Goal: Information Seeking & Learning: Learn about a topic

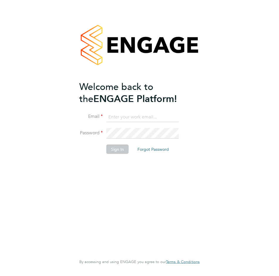
type input "connor@carbonrecruitment.co.uk"
click at [108, 150] on button "Sign In" at bounding box center [117, 148] width 22 height 9
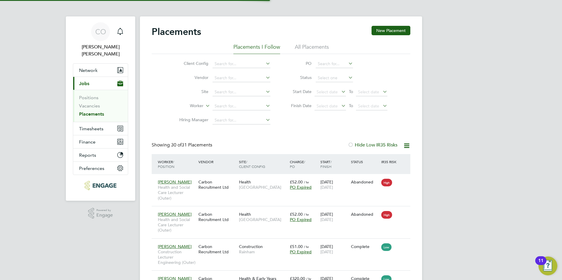
click at [95, 103] on link "Vacancies" at bounding box center [89, 106] width 21 height 6
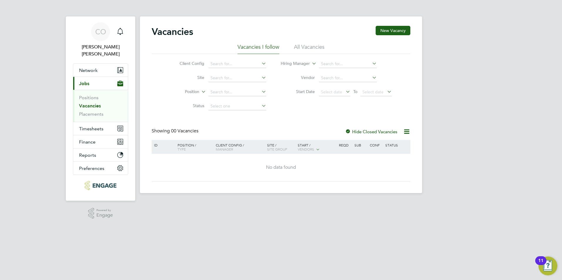
click at [95, 103] on link "Vacancies" at bounding box center [90, 106] width 22 height 6
click at [279, 49] on li "All Vacancies" at bounding box center [309, 48] width 31 height 11
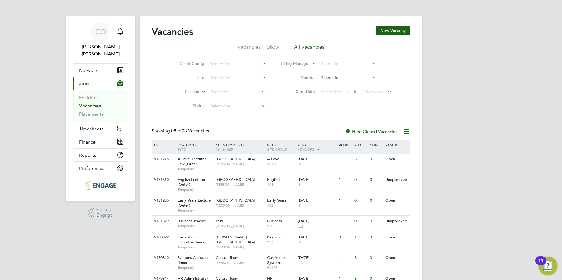
click at [279, 78] on input at bounding box center [348, 78] width 58 height 8
click at [279, 65] on input at bounding box center [348, 64] width 58 height 8
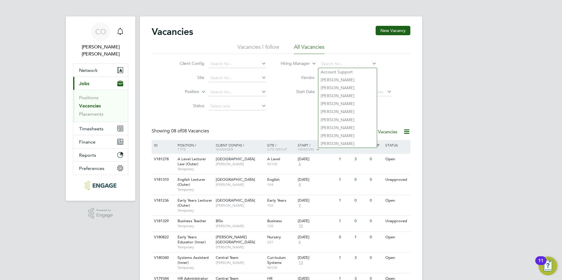
click at [279, 90] on div "Vacancies New Vacancy Vacancies I follow All Vacancies Client Config Site Posit…" at bounding box center [281, 173] width 282 height 315
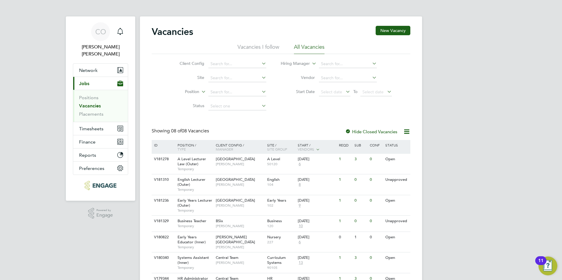
click at [279, 80] on icon at bounding box center [371, 77] width 0 height 8
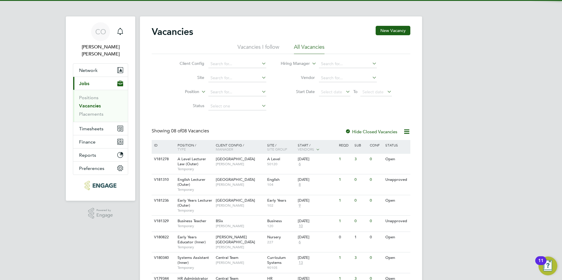
click at [279, 80] on icon at bounding box center [371, 77] width 0 height 8
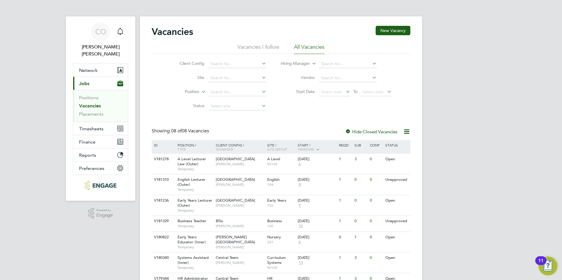
click at [279, 65] on icon at bounding box center [371, 63] width 0 height 8
click at [279, 108] on div "Client Config Site Position Status Hiring Manager Vendor Start Date Select date…" at bounding box center [281, 83] width 259 height 59
click at [255, 91] on input at bounding box center [237, 92] width 58 height 8
click at [279, 110] on div "Client Config Site Position Status Hiring Manager Vendor Start Date Select date…" at bounding box center [281, 83] width 259 height 59
click at [260, 108] on icon at bounding box center [260, 106] width 0 height 8
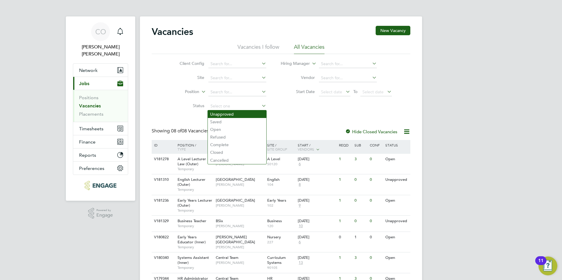
click at [252, 116] on li "Unapproved" at bounding box center [237, 115] width 58 height 8
type input "Unapproved"
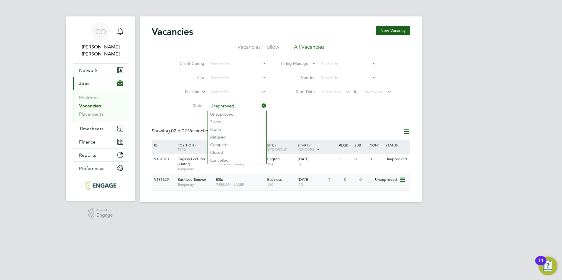
click at [203, 184] on span "Temporary" at bounding box center [195, 185] width 35 height 5
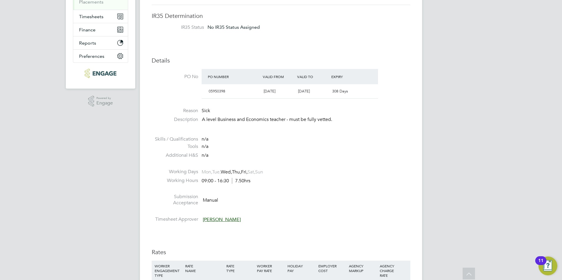
scroll to position [118, 0]
